Goal: Task Accomplishment & Management: Use online tool/utility

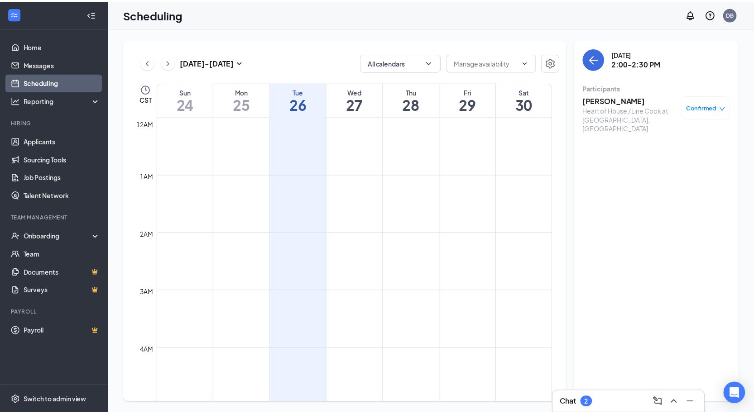
scroll to position [716, 0]
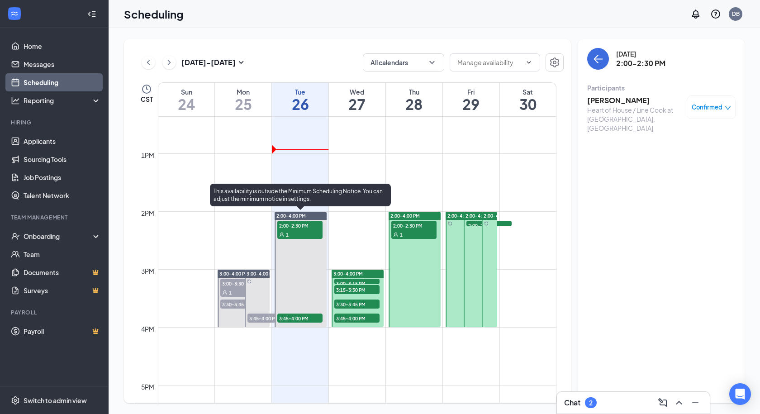
click at [299, 319] on span "3:45-4:00 PM" at bounding box center [299, 318] width 45 height 9
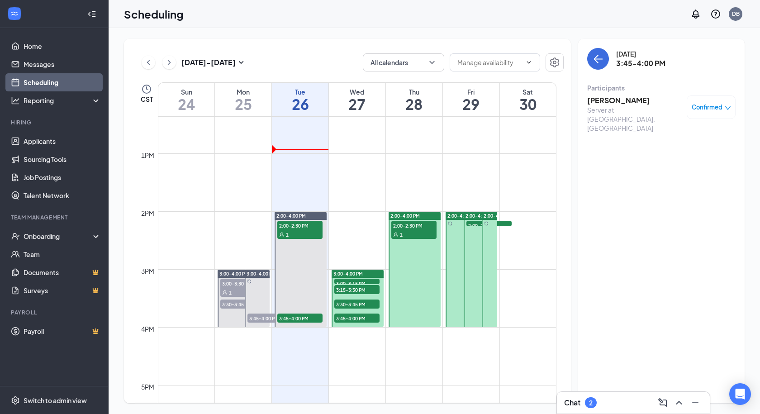
click at [622, 98] on h3 "[PERSON_NAME]" at bounding box center [634, 100] width 95 height 10
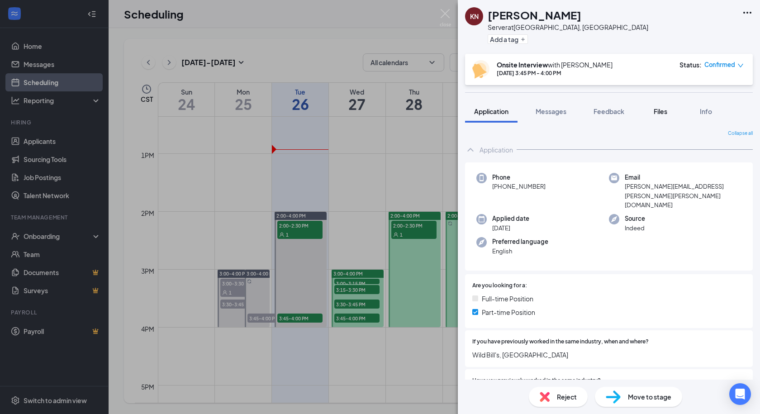
click at [666, 110] on span "Files" at bounding box center [661, 111] width 14 height 8
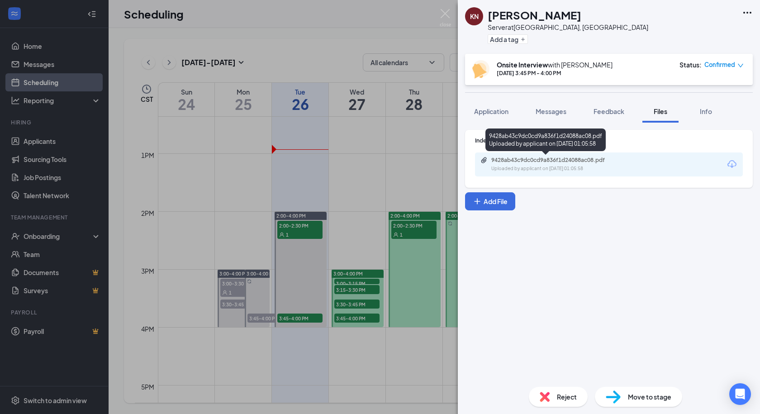
click at [510, 162] on div "9428ab43c9dc0cd9a836f1d24088ac08.pdf" at bounding box center [554, 160] width 127 height 7
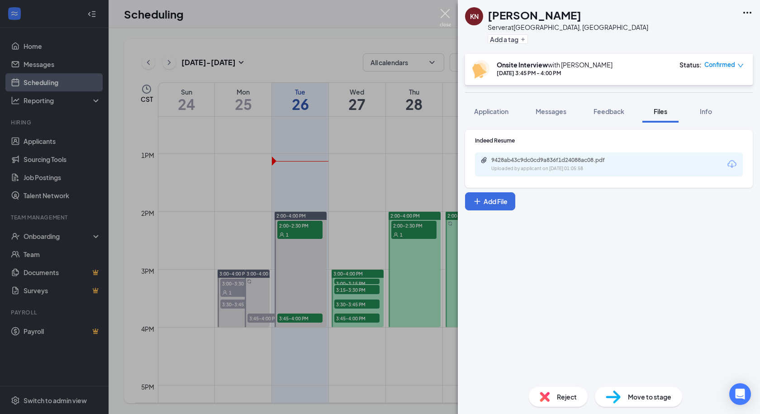
click at [444, 14] on img at bounding box center [445, 18] width 11 height 18
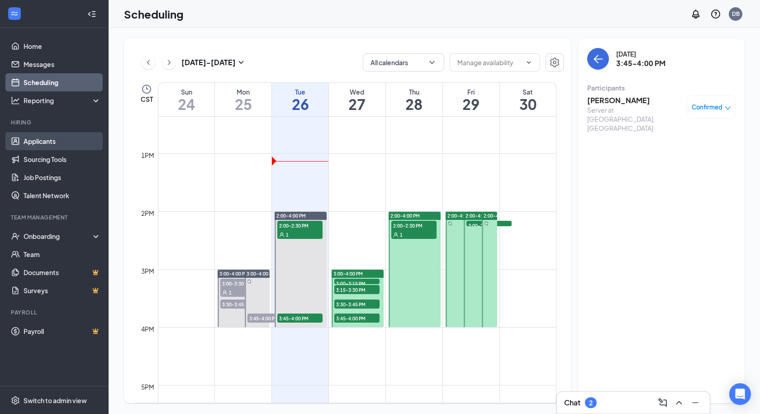
click at [41, 139] on link "Applicants" at bounding box center [62, 141] width 77 height 18
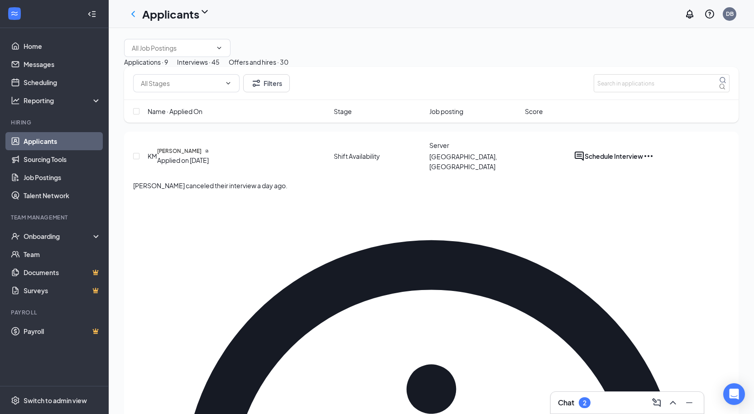
click at [219, 67] on div "Interviews · 45" at bounding box center [198, 62] width 43 height 10
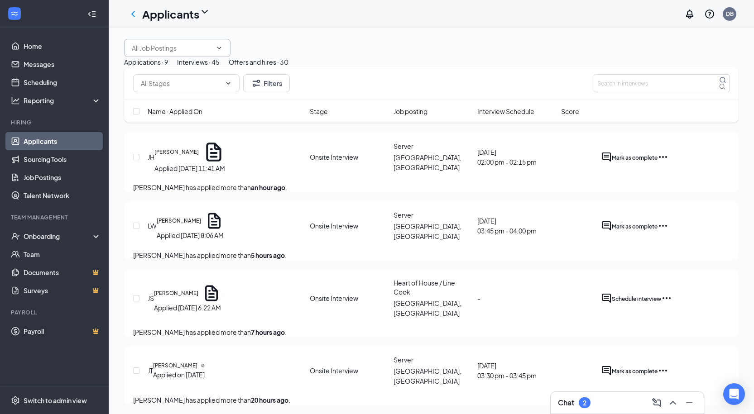
click at [182, 53] on input "text" at bounding box center [172, 48] width 80 height 10
type input "r"
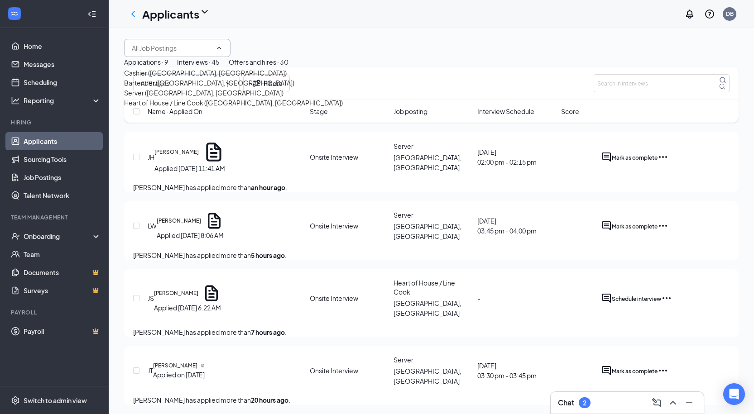
click at [287, 46] on div at bounding box center [431, 48] width 614 height 18
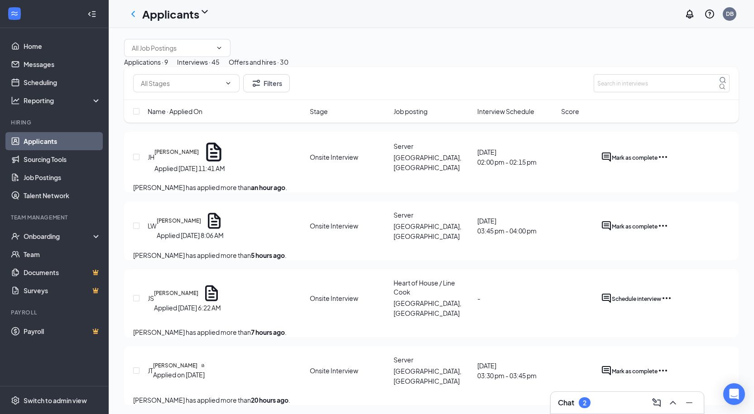
click at [168, 67] on div "Applications · 9" at bounding box center [146, 62] width 44 height 10
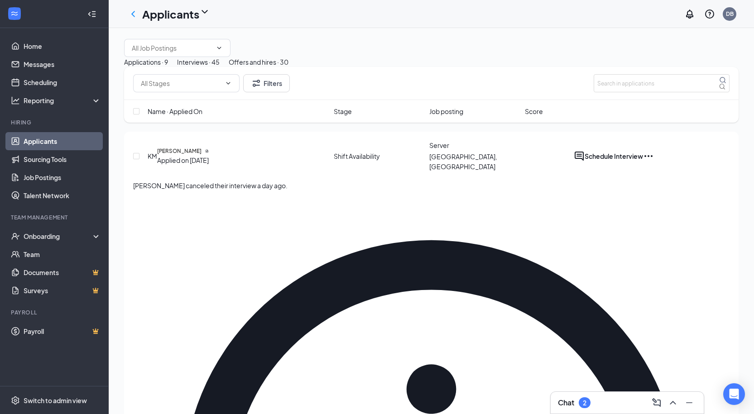
click at [219, 67] on div "Interviews · 45" at bounding box center [198, 62] width 43 height 10
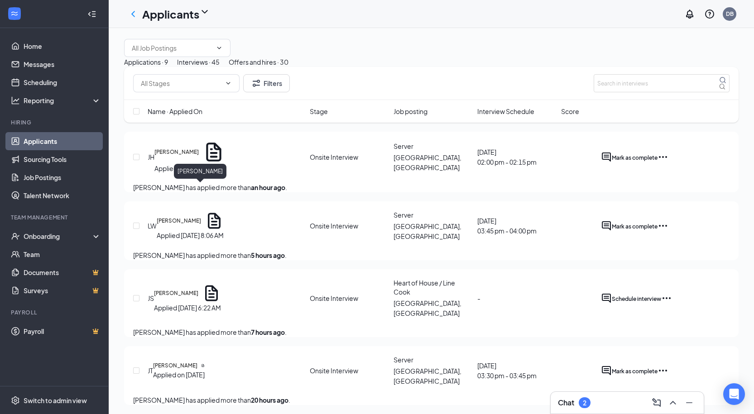
click at [199, 156] on h5 "[PERSON_NAME]" at bounding box center [176, 152] width 44 height 8
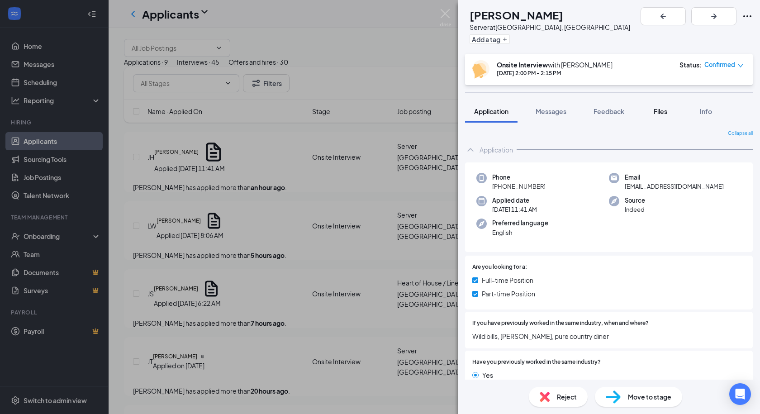
click at [672, 111] on button "Files" at bounding box center [661, 111] width 36 height 23
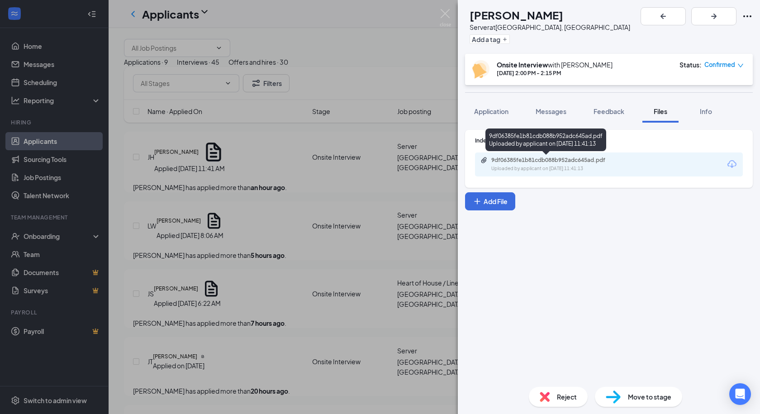
click at [567, 162] on div "9df06385fe1b81cdb088b952adc645ad.pdf" at bounding box center [554, 160] width 127 height 7
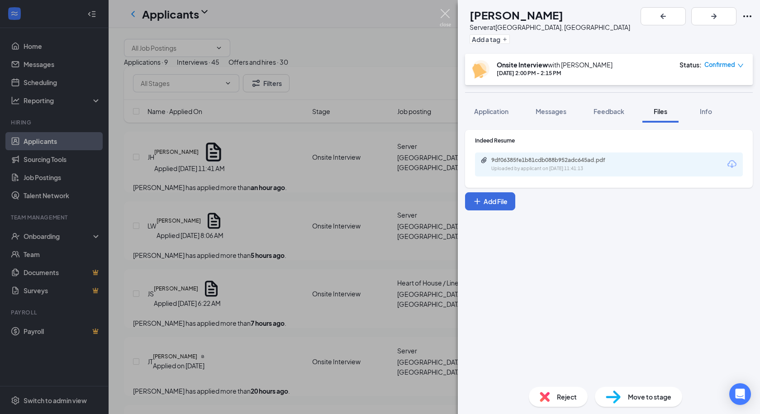
click at [448, 14] on img at bounding box center [445, 18] width 11 height 18
